Goal: Information Seeking & Learning: Compare options

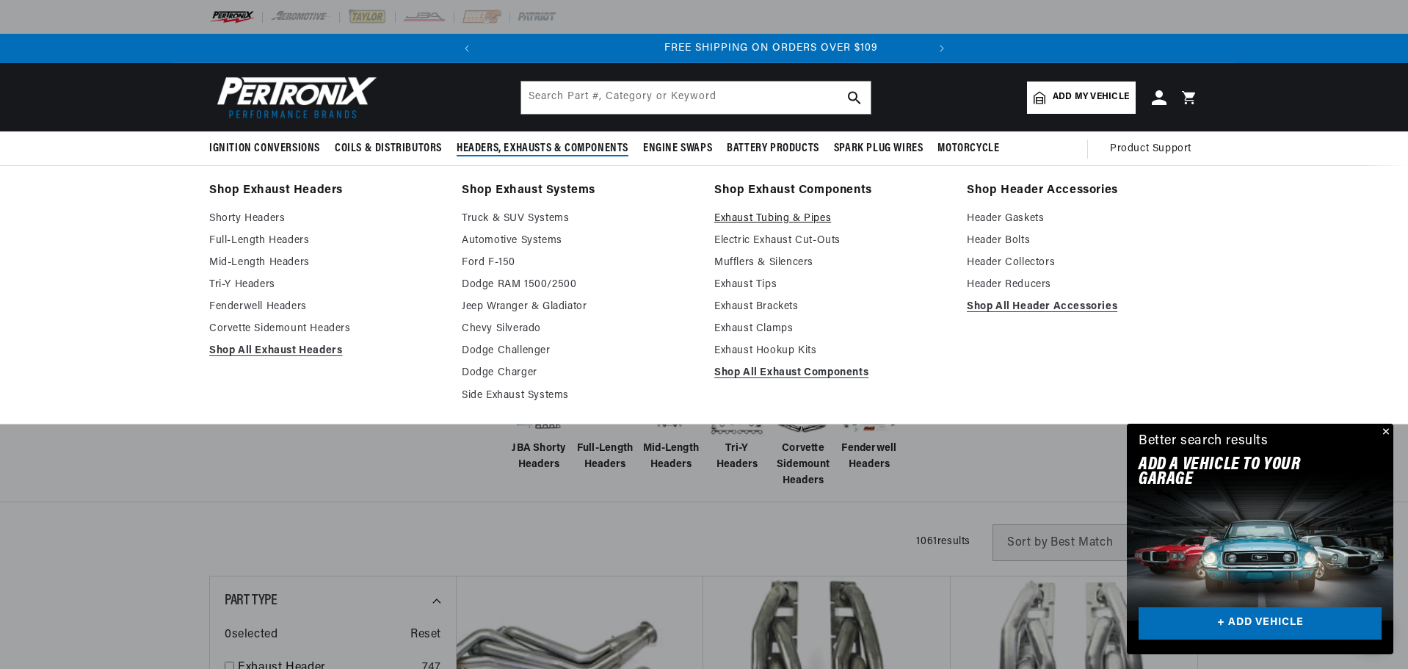
scroll to position [0, 445]
click at [768, 214] on link "Exhaust Tubing & Pipes" at bounding box center [830, 219] width 232 height 18
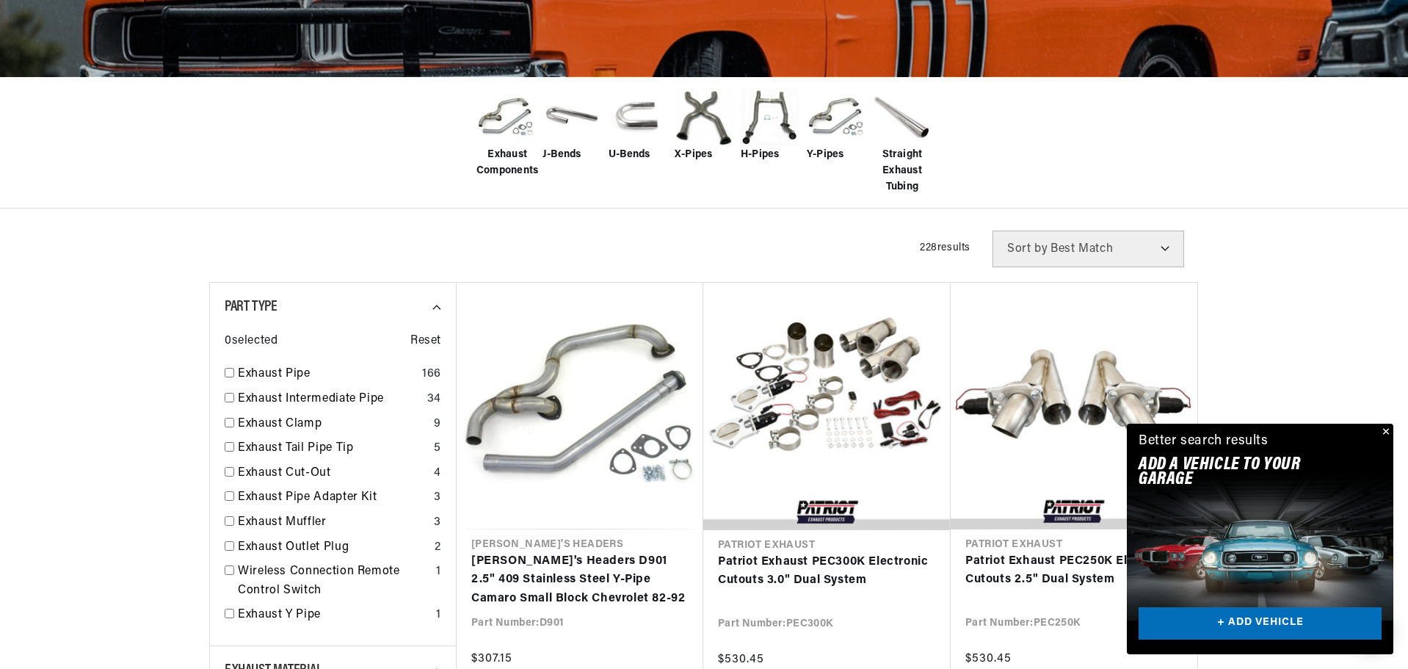
click at [1385, 431] on button "Close" at bounding box center [1385, 433] width 18 height 18
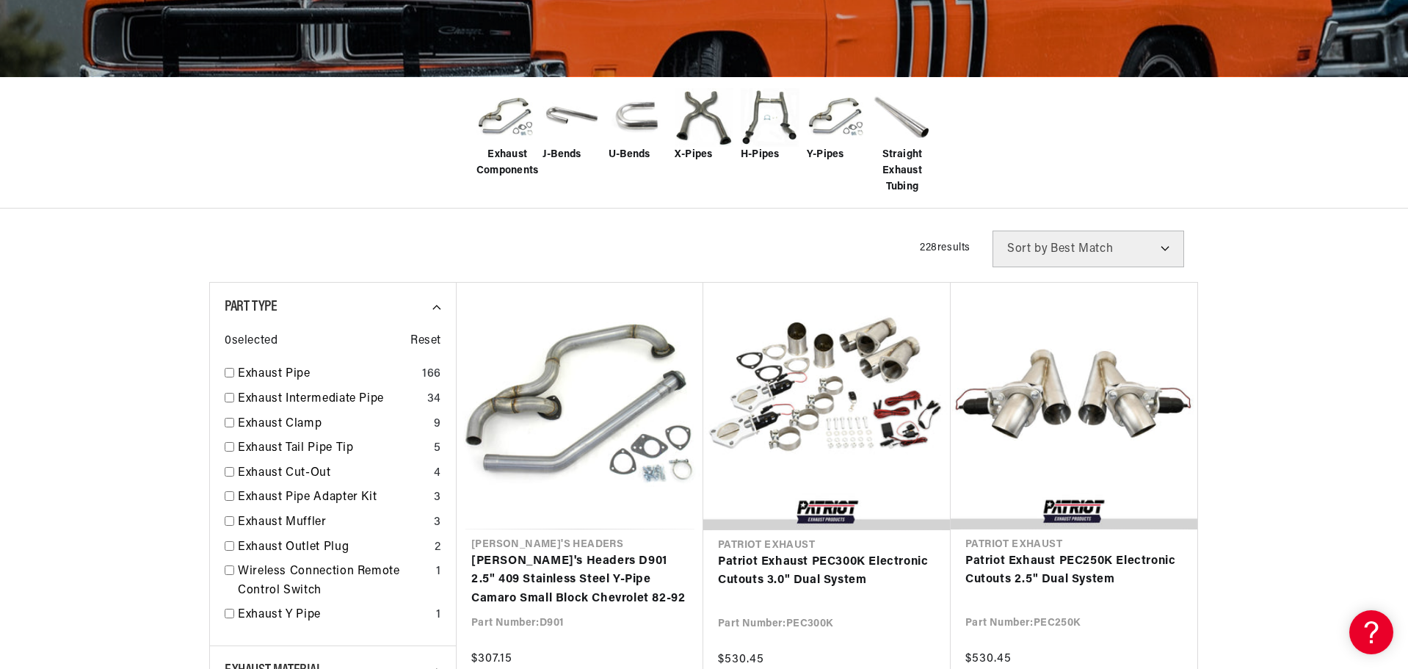
click at [698, 104] on img at bounding box center [704, 117] width 59 height 59
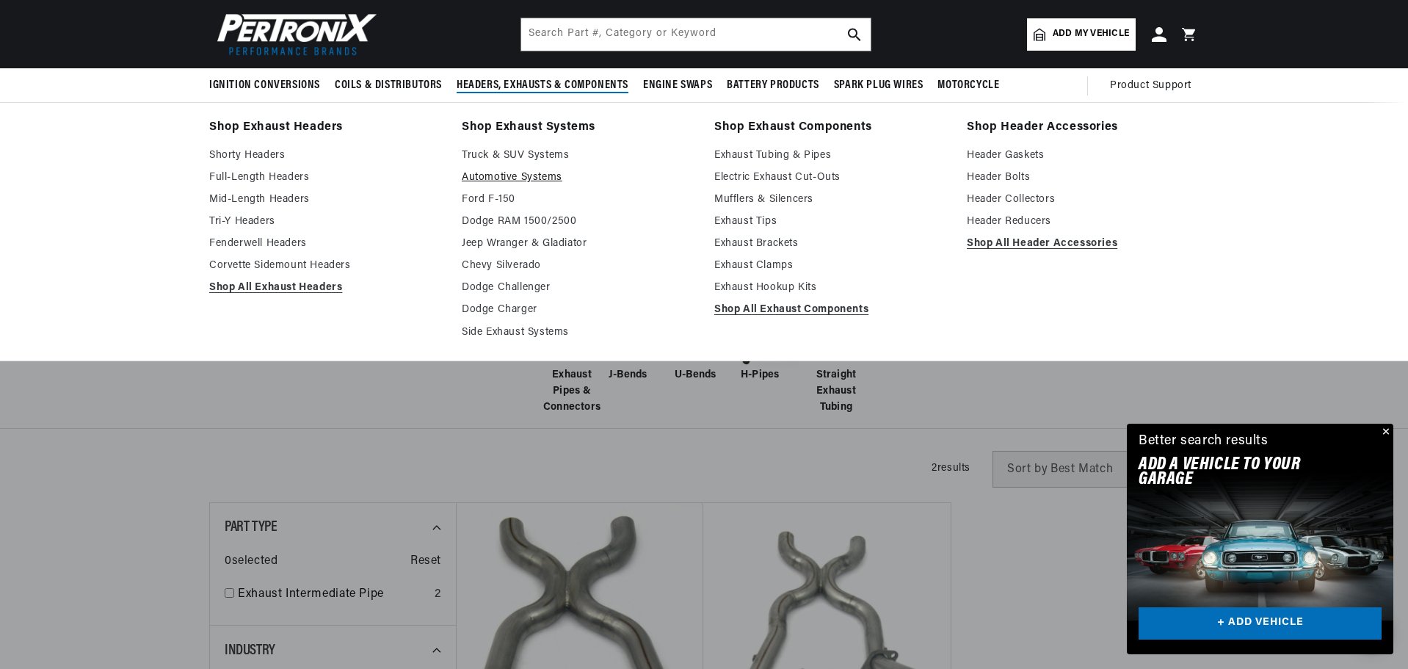
click at [501, 173] on link "Automotive Systems" at bounding box center [578, 178] width 232 height 18
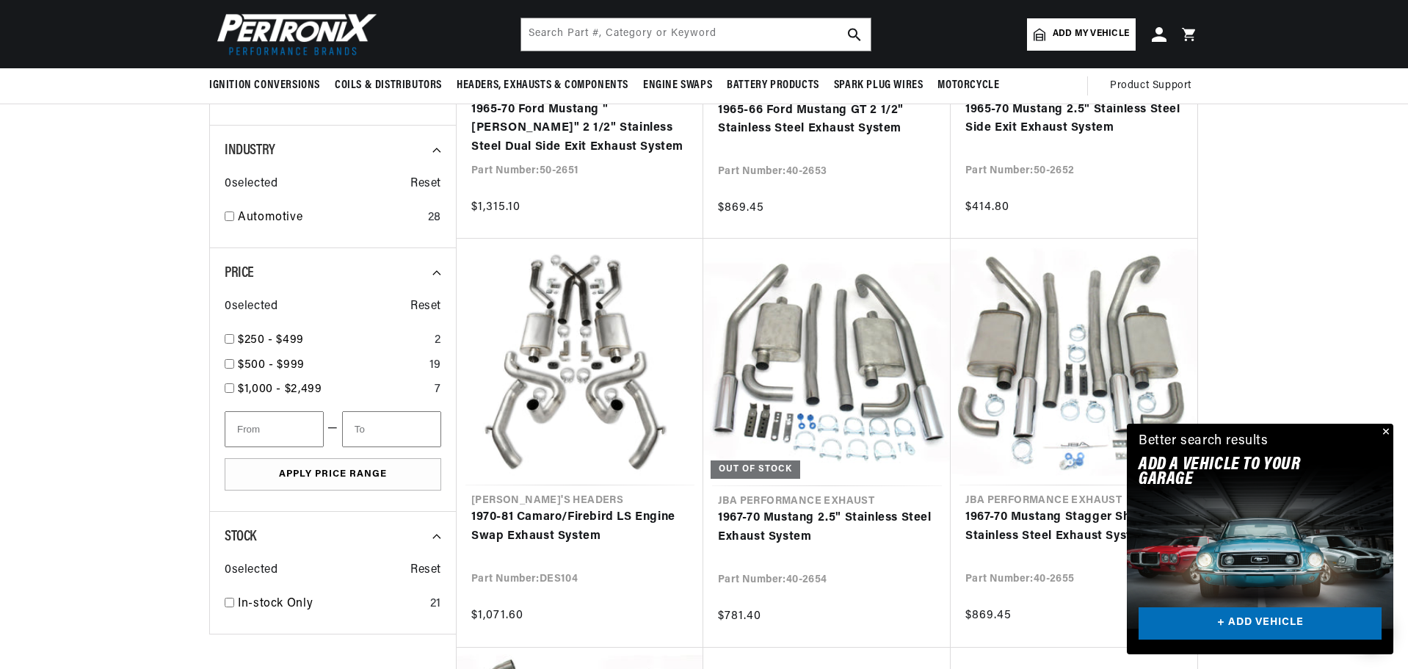
scroll to position [587, 0]
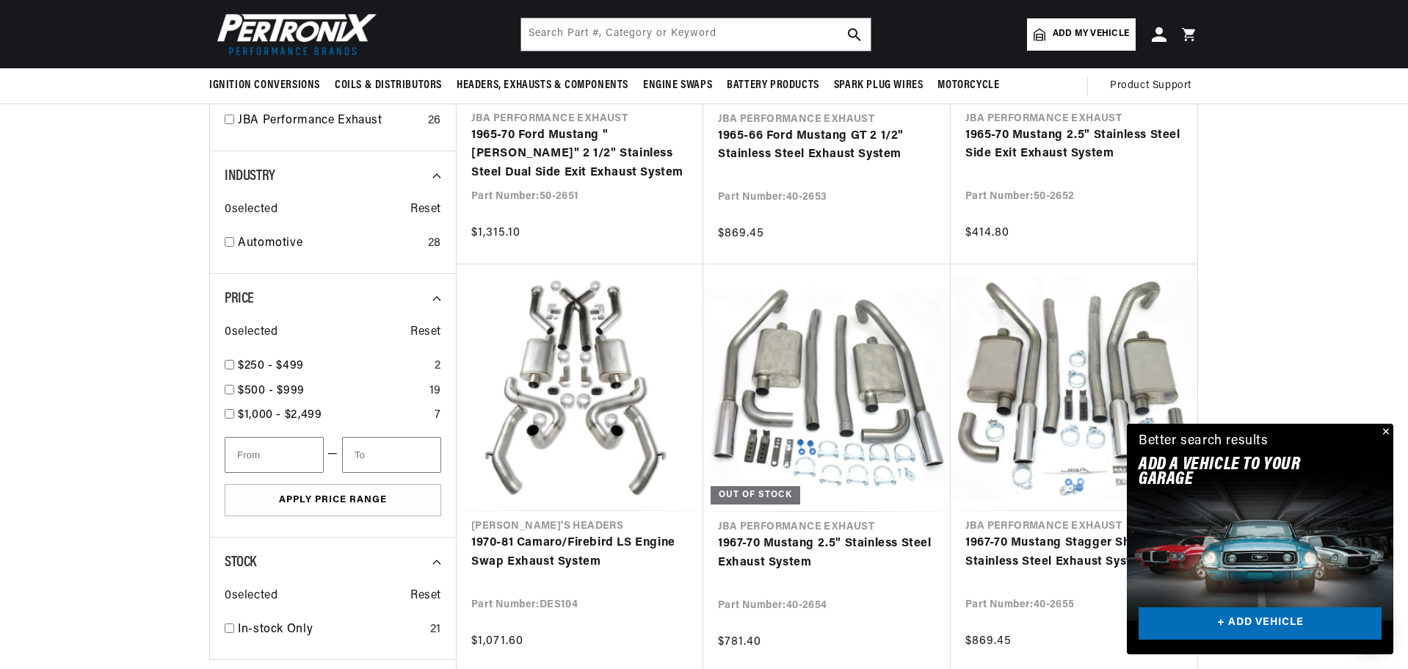
click at [1386, 430] on button "Close" at bounding box center [1385, 433] width 18 height 18
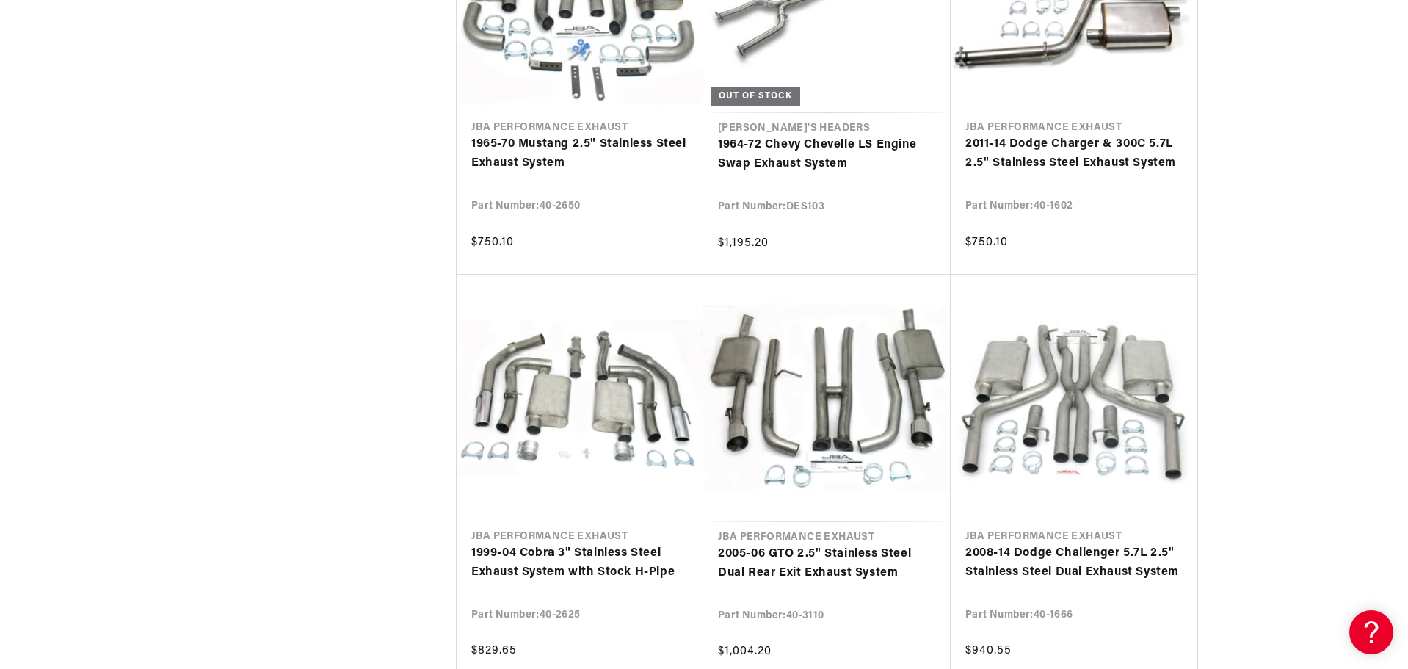
scroll to position [0, 445]
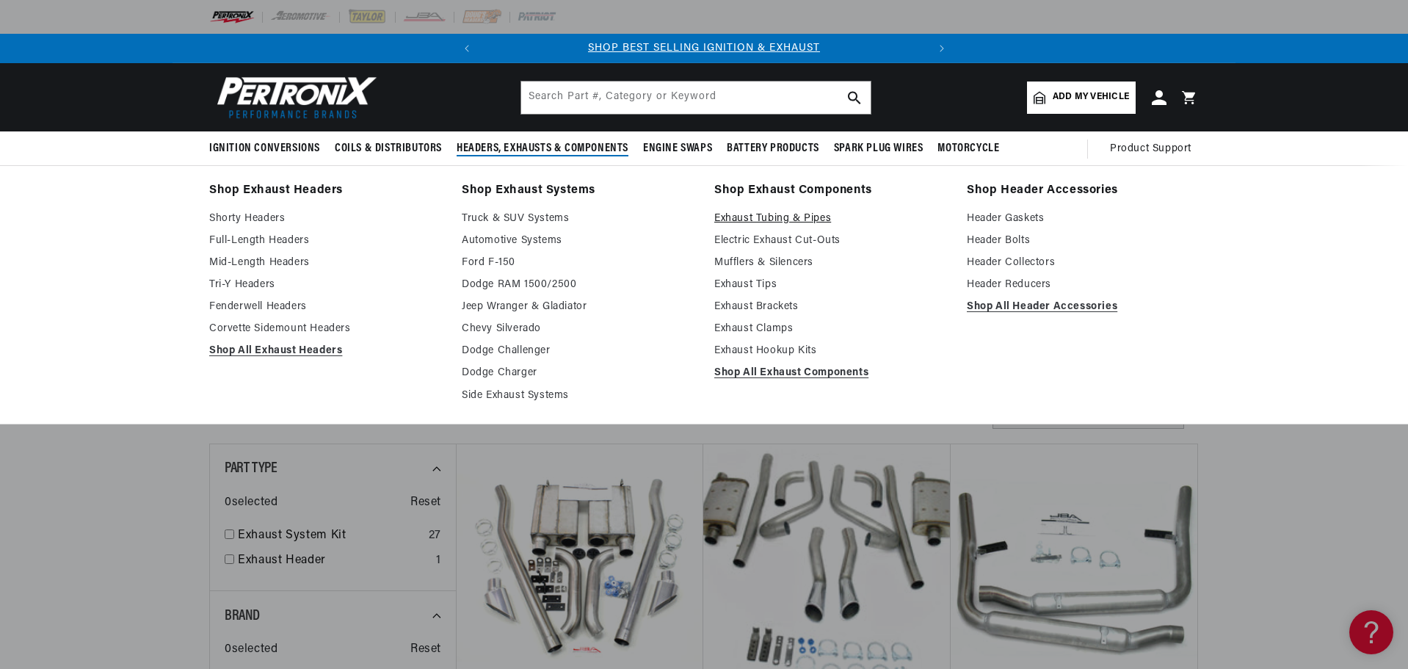
click at [739, 212] on link "Exhaust Tubing & Pipes" at bounding box center [830, 219] width 232 height 18
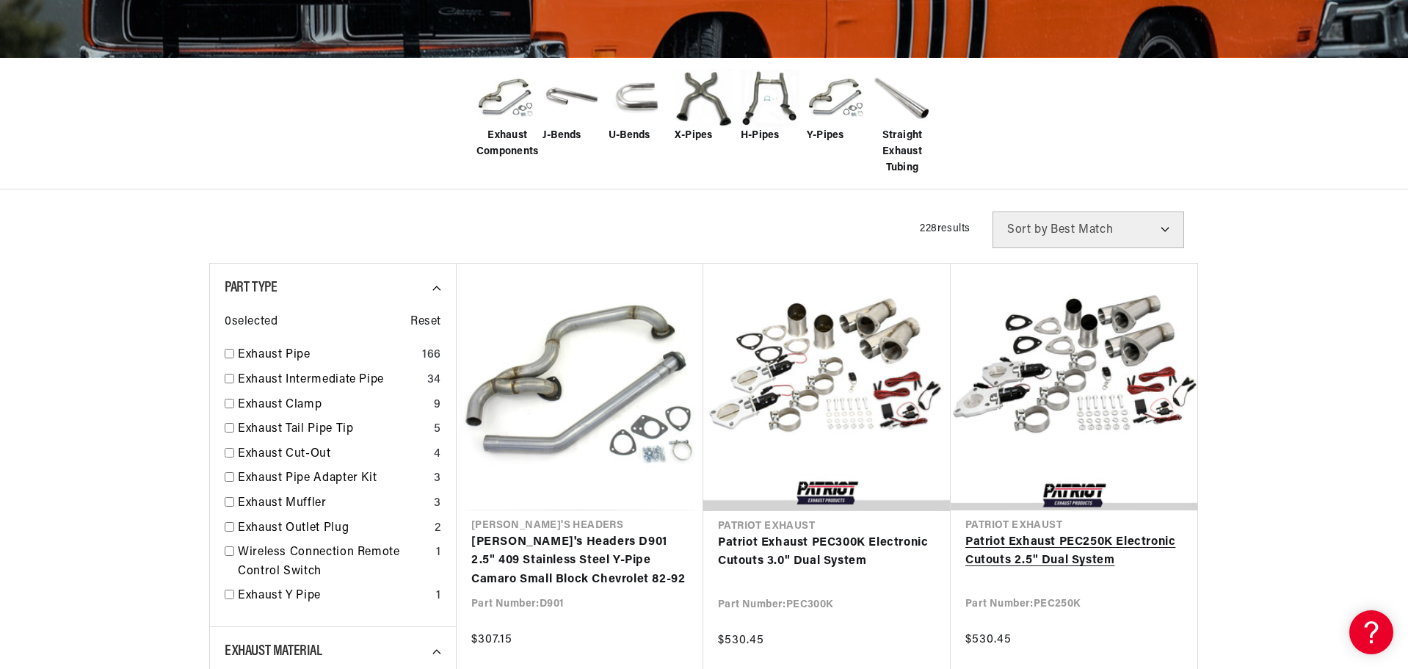
scroll to position [367, 0]
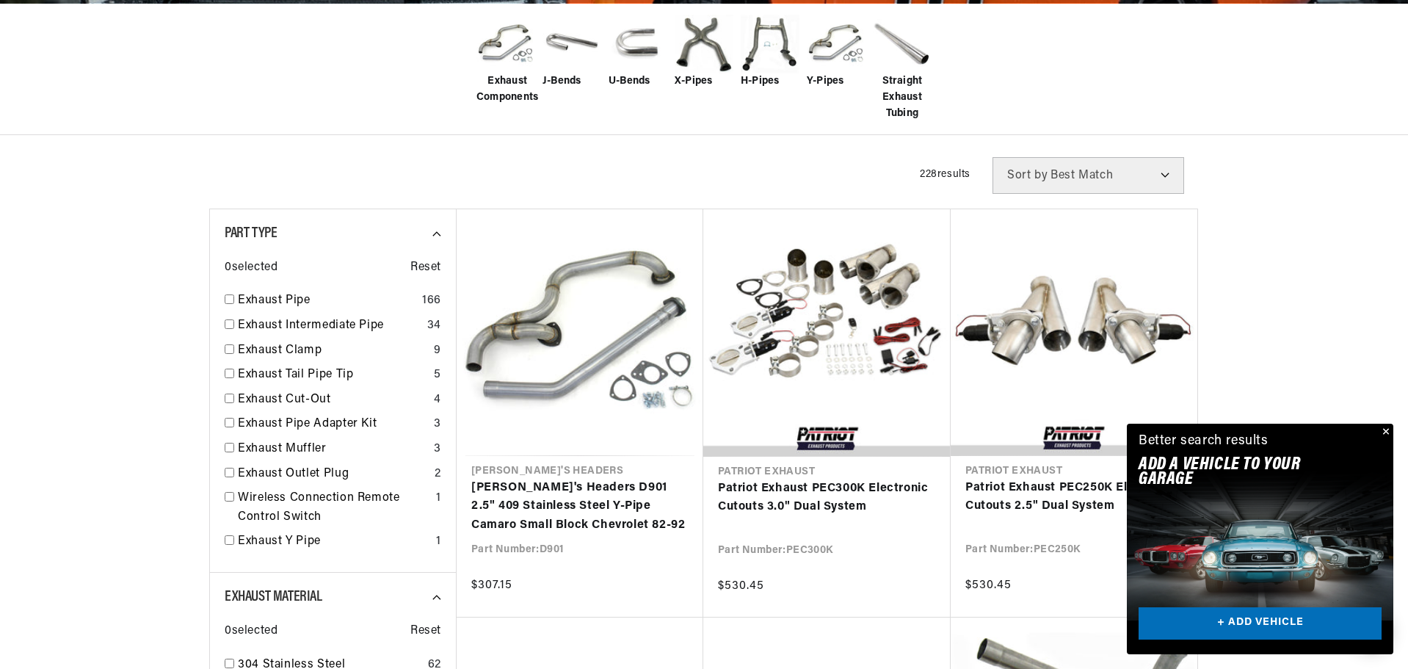
click at [1387, 429] on button "Close" at bounding box center [1385, 433] width 18 height 18
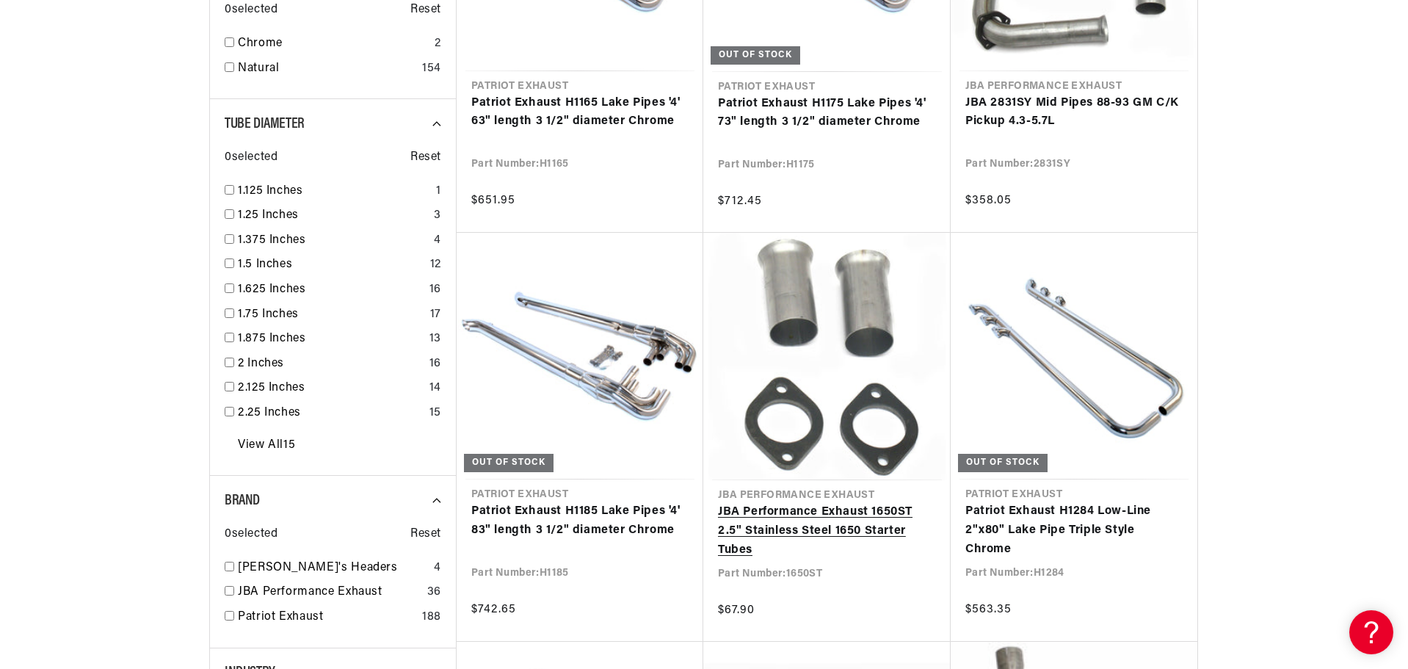
scroll to position [1175, 0]
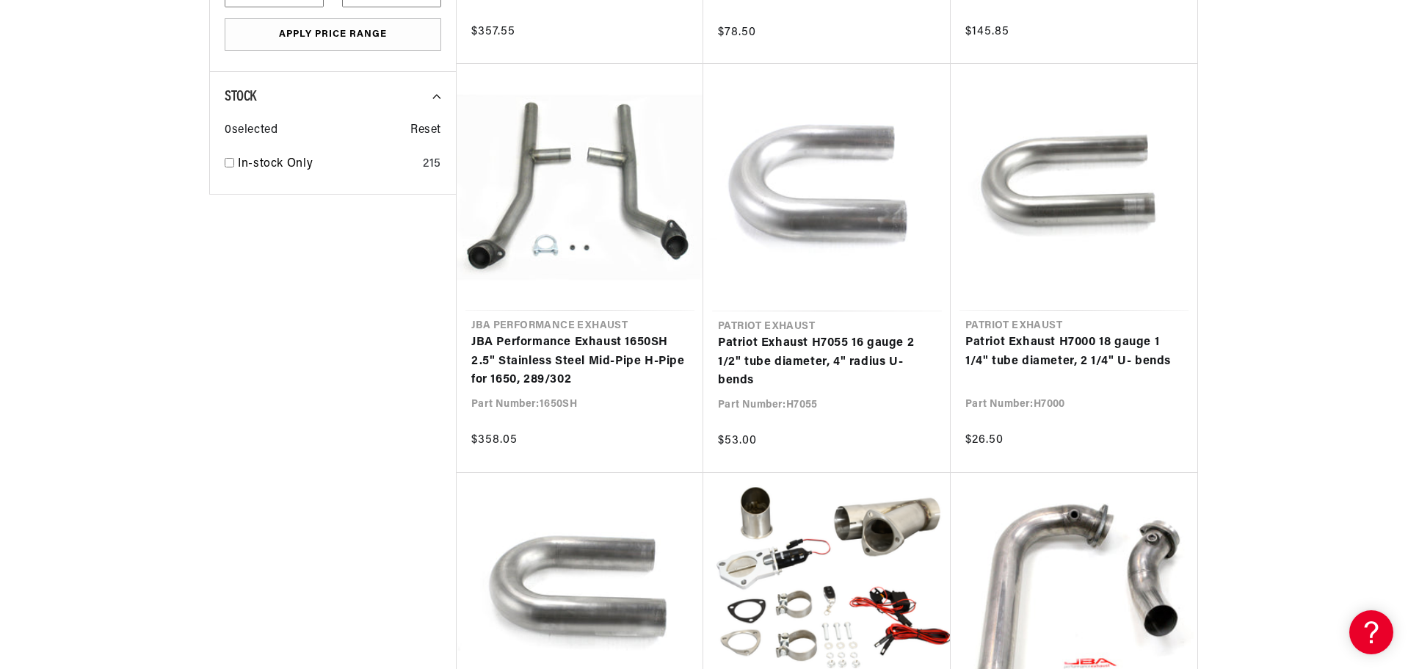
scroll to position [2423, 0]
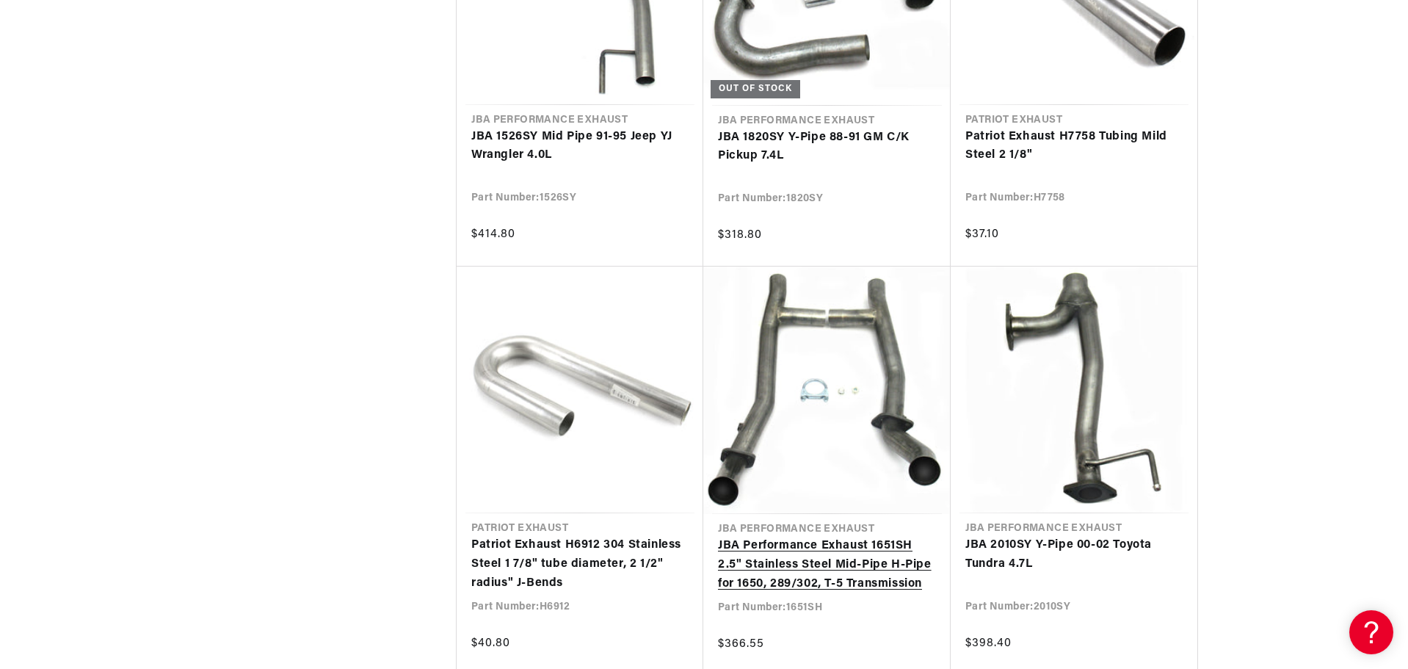
scroll to position [4846, 0]
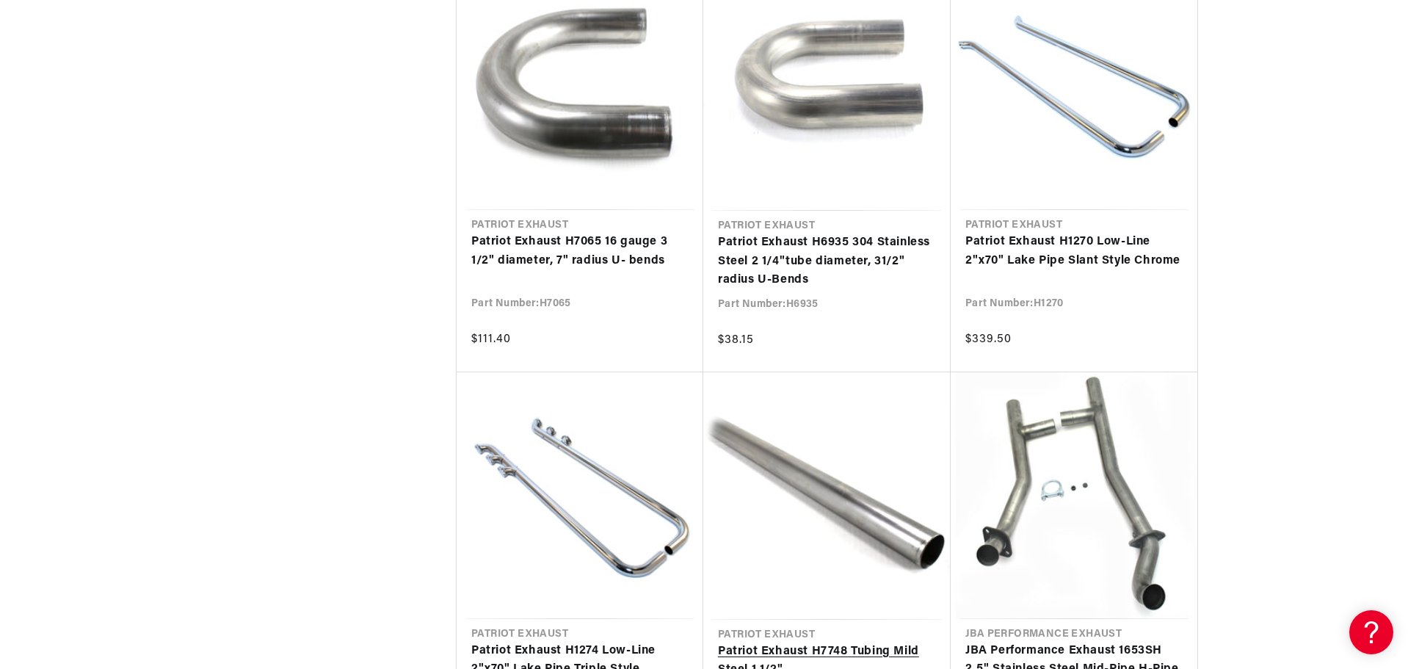
scroll to position [6241, 0]
